Goal: Task Accomplishment & Management: Complete application form

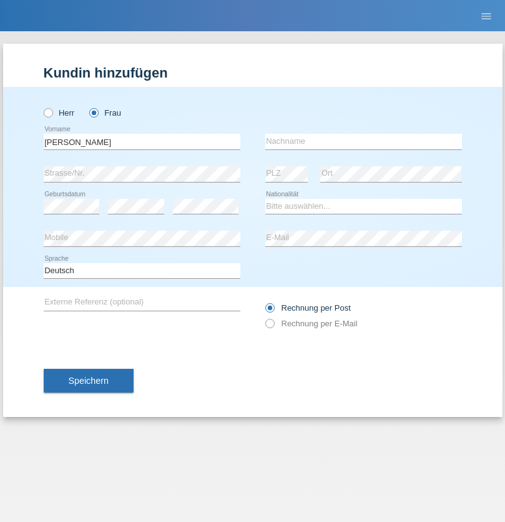
type input "Karim"
click at [364, 141] on input "text" at bounding box center [364, 142] width 197 height 16
type input "Msallati"
select select "CH"
radio input "true"
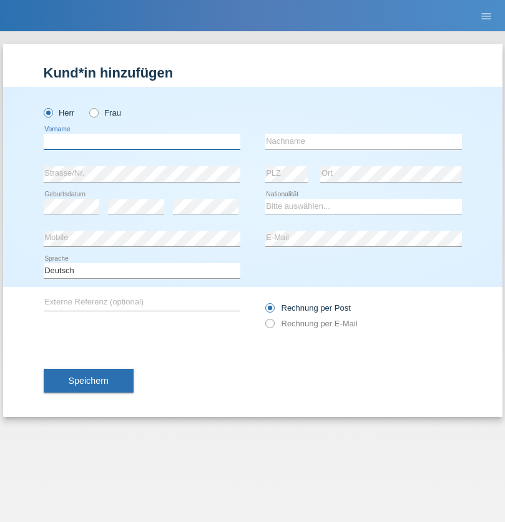
click at [142, 141] on input "text" at bounding box center [142, 142] width 197 height 16
type input "[PERSON_NAME]"
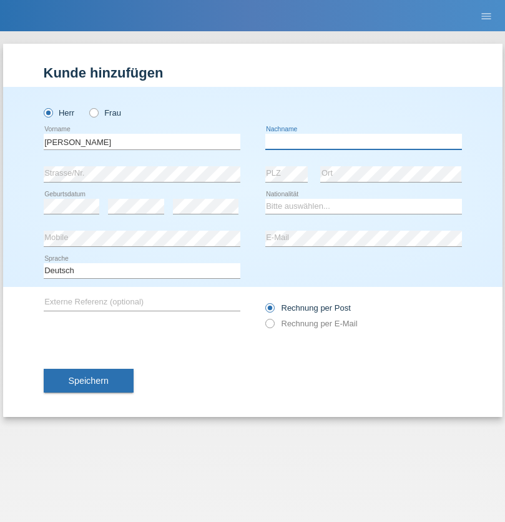
click at [364, 141] on input "text" at bounding box center [364, 142] width 197 height 16
type input "Sterle"
select select "CH"
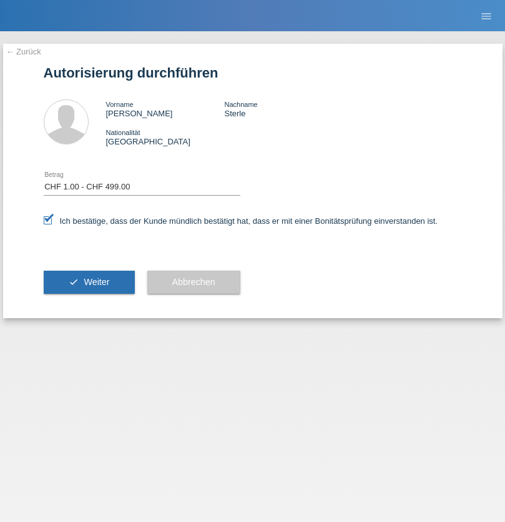
select select "1"
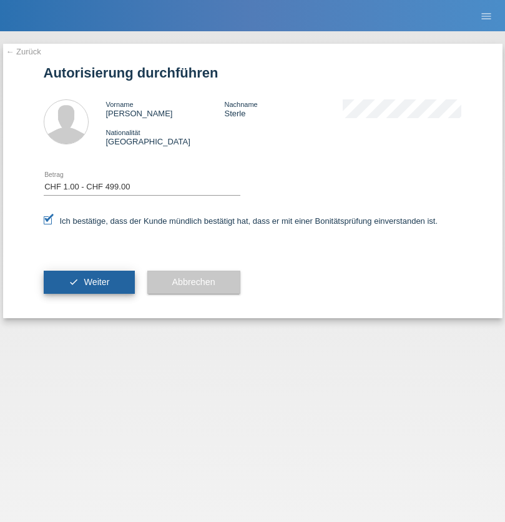
click at [89, 282] on span "Weiter" at bounding box center [97, 282] width 26 height 10
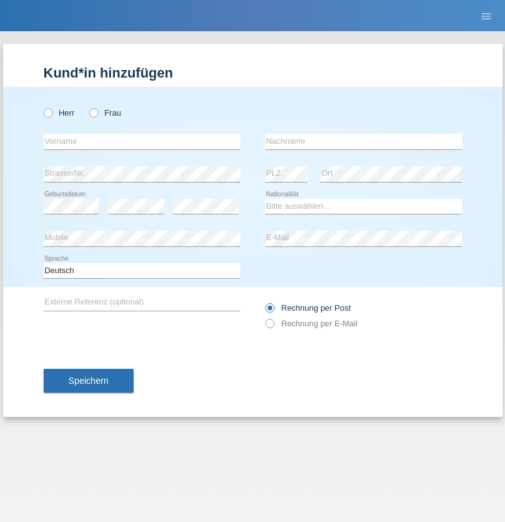
radio input "true"
click at [142, 141] on input "text" at bounding box center [142, 142] width 197 height 16
type input "Frei"
click at [364, 141] on input "text" at bounding box center [364, 142] width 197 height 16
type input "[PERSON_NAME]"
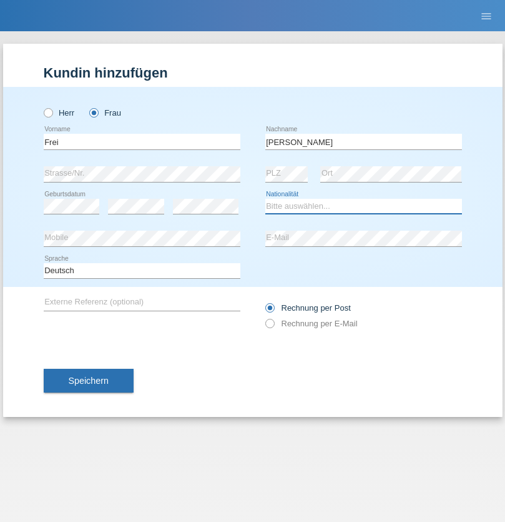
select select "CH"
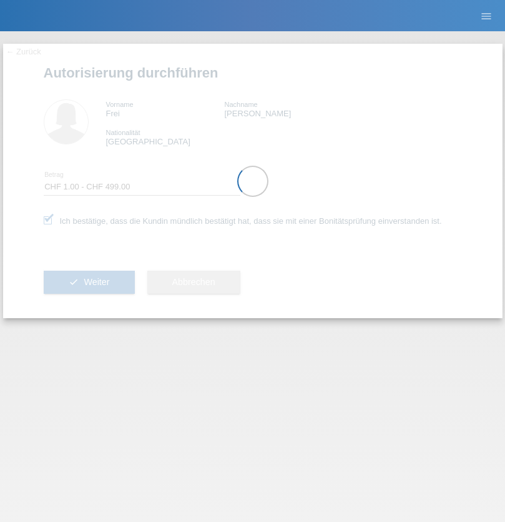
select select "1"
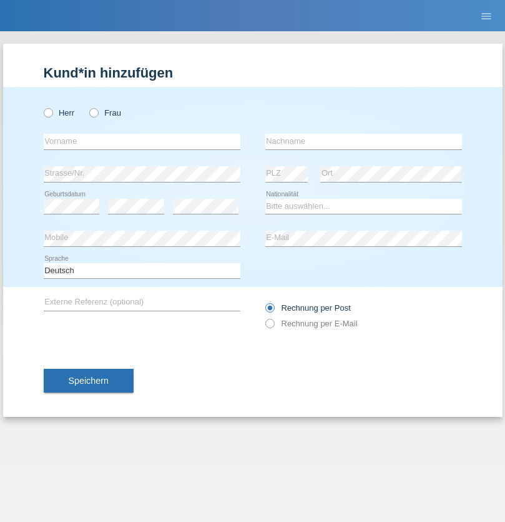
radio input "true"
click at [142, 141] on input "text" at bounding box center [142, 142] width 197 height 16
type input "[PERSON_NAME]"
click at [364, 141] on input "text" at bounding box center [364, 142] width 197 height 16
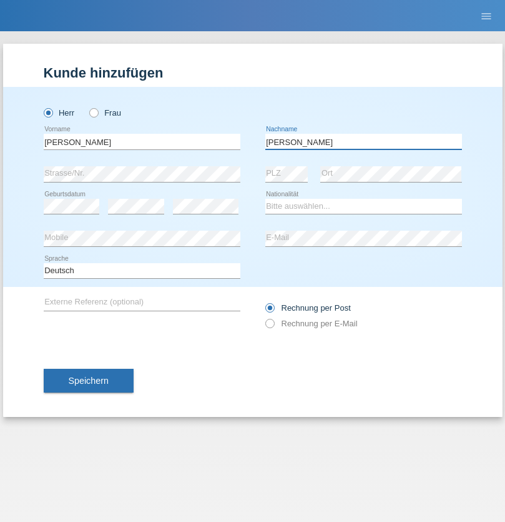
type input "[PERSON_NAME]"
select select "CH"
